Goal: Task Accomplishment & Management: Complete application form

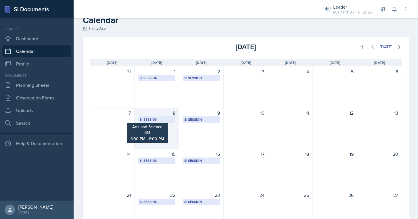
scroll to position [5, 0]
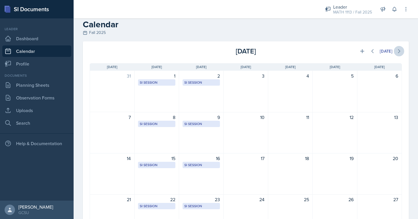
click at [399, 54] on button at bounding box center [399, 51] width 10 height 10
click at [372, 50] on icon at bounding box center [373, 50] width 2 height 3
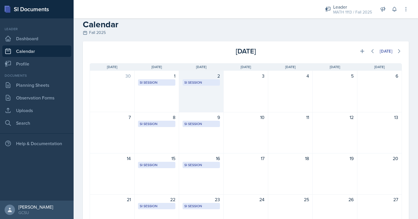
click at [210, 84] on div "SI Session" at bounding box center [201, 82] width 34 height 5
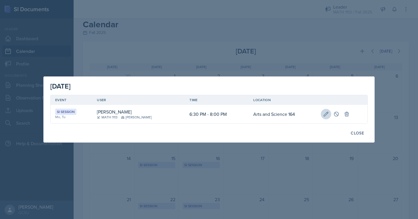
click at [321, 115] on button at bounding box center [326, 114] width 10 height 10
select select "6"
select select "30"
select select "PM"
select select "8"
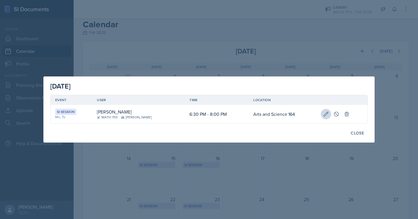
select select "0"
select select "PM"
type input "Arts and Science 164"
select select "700c1d41-4793-48d3-8616-e09499dfb71d"
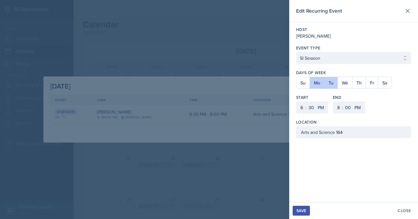
click at [327, 35] on div "[PERSON_NAME]" at bounding box center [353, 35] width 115 height 7
click at [301, 210] on div "Save" at bounding box center [301, 210] width 10 height 5
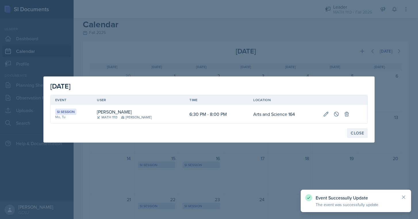
click at [361, 135] on div "Close" at bounding box center [357, 133] width 13 height 5
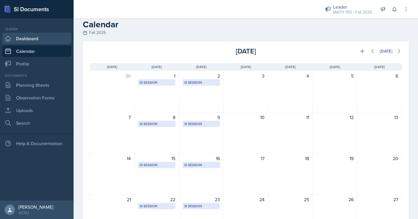
click at [49, 34] on link "Dashboard" at bounding box center [36, 39] width 69 height 12
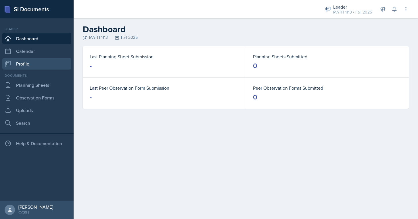
click at [22, 65] on link "Profile" at bounding box center [36, 64] width 69 height 12
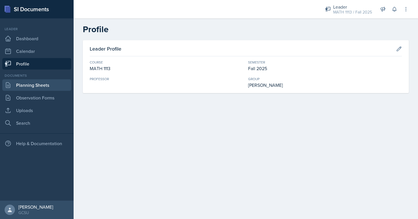
click at [34, 83] on link "Planning Sheets" at bounding box center [36, 85] width 69 height 12
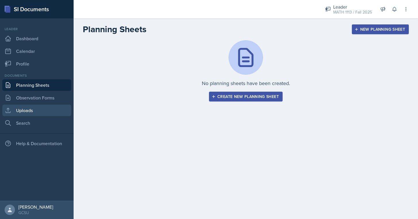
click at [24, 112] on link "Uploads" at bounding box center [36, 111] width 69 height 12
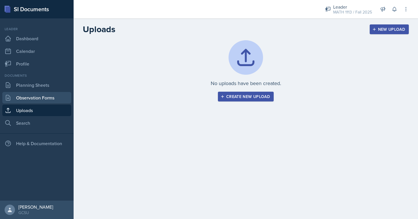
click at [29, 99] on link "Observation Forms" at bounding box center [36, 98] width 69 height 12
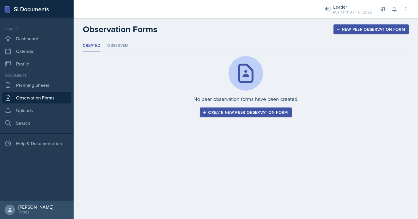
click at [31, 92] on div "Documents Planning Sheets Observation Forms Uploads Search" at bounding box center [36, 101] width 69 height 56
click at [33, 89] on link "Planning Sheets" at bounding box center [36, 85] width 69 height 12
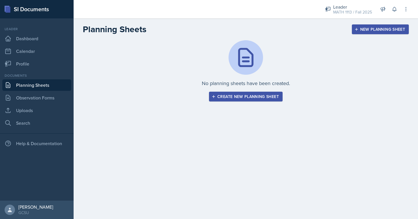
click at [402, 30] on div "New Planning Sheet" at bounding box center [380, 29] width 49 height 5
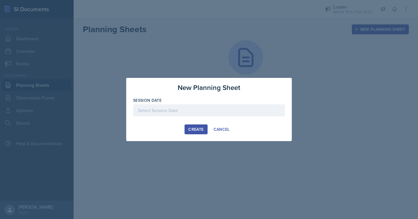
click at [193, 110] on div at bounding box center [209, 110] width 152 height 12
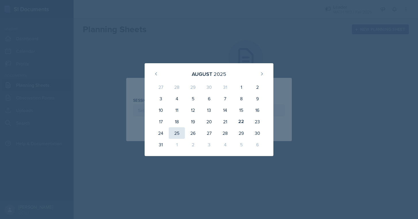
click at [179, 135] on div "25" at bounding box center [177, 133] width 16 height 12
type input "[DATE]"
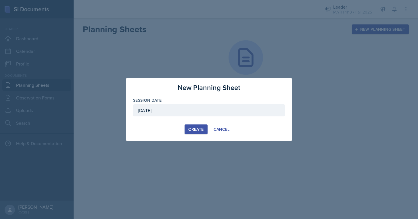
click at [198, 124] on div "New Planning Sheet Session Date [DATE] [DATE] 27 28 29 30 31 1 2 3 4 5 6 7 8 9 …" at bounding box center [209, 109] width 166 height 63
click at [196, 133] on button "Create" at bounding box center [196, 129] width 23 height 10
